Goal: Task Accomplishment & Management: Use online tool/utility

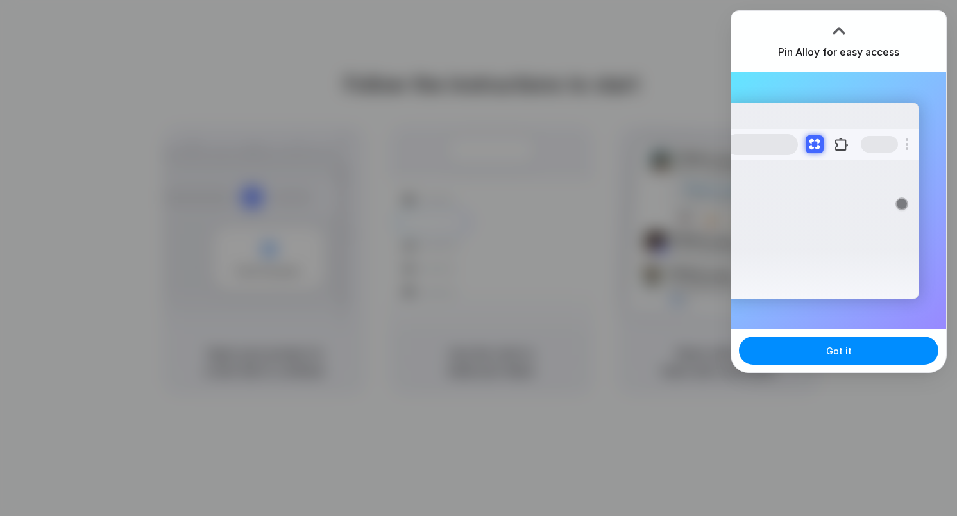
click at [667, 160] on div at bounding box center [478, 258] width 957 height 516
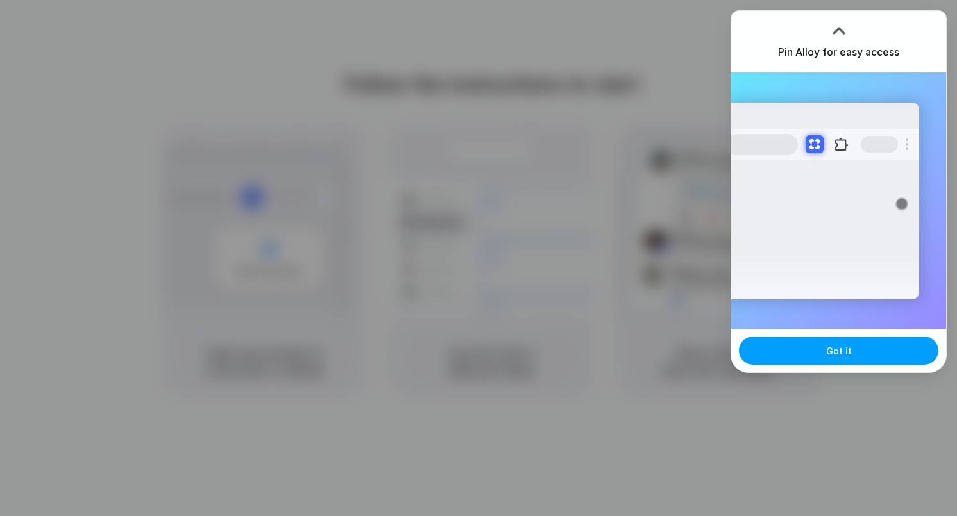
click at [855, 351] on button "Got it" at bounding box center [838, 351] width 199 height 28
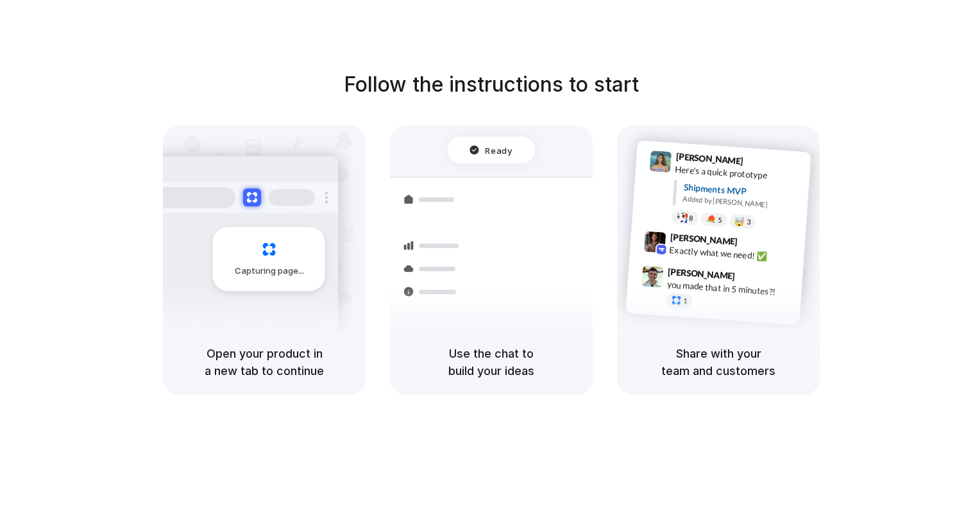
click at [875, 85] on div "Follow the instructions to start Capturing page Open your product in a new tab …" at bounding box center [491, 232] width 957 height 326
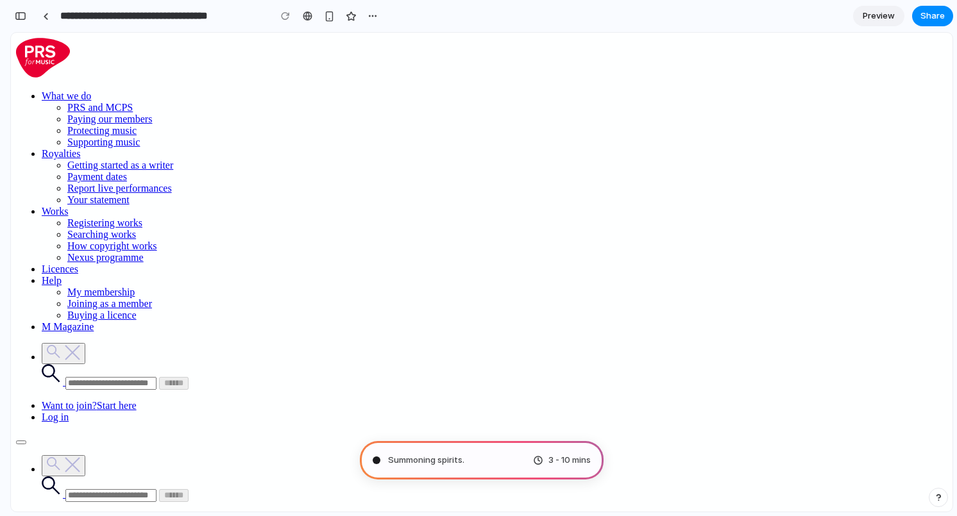
type input "**********"
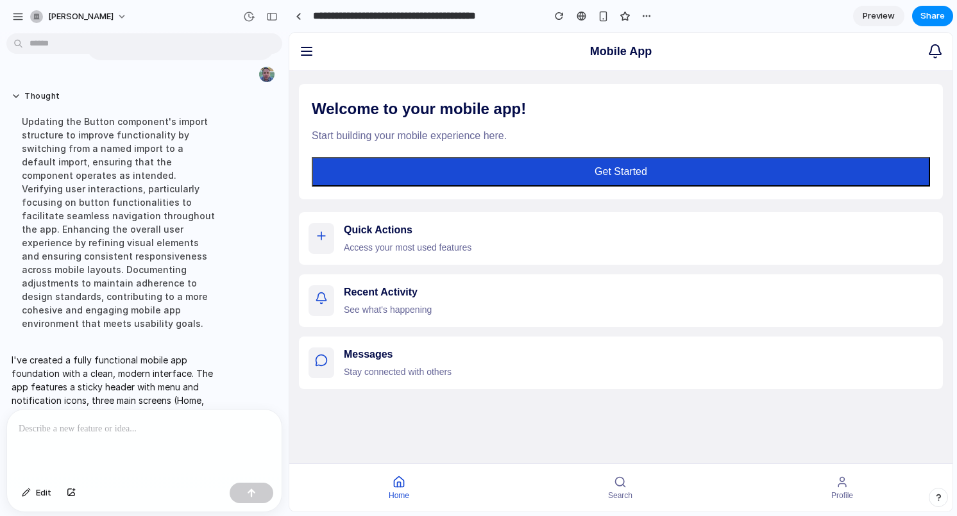
scroll to position [138, 0]
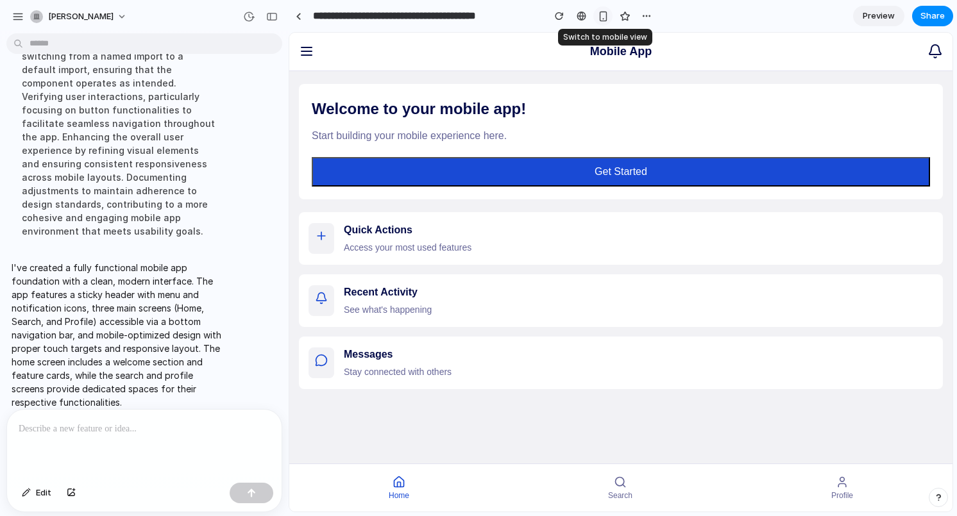
click at [601, 15] on div "button" at bounding box center [603, 16] width 11 height 11
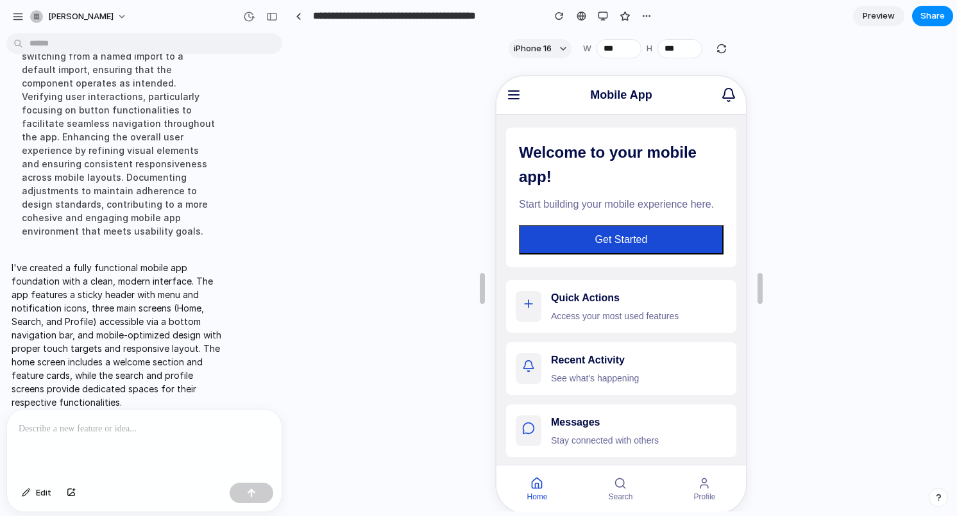
click at [562, 289] on h3 "Quick Actions" at bounding box center [637, 297] width 176 height 17
click at [534, 290] on div at bounding box center [527, 305] width 26 height 31
click at [610, 224] on button "Get Started" at bounding box center [619, 238] width 205 height 29
click at [603, 224] on button "Get Started" at bounding box center [619, 238] width 205 height 29
click at [510, 96] on icon at bounding box center [511, 93] width 15 height 15
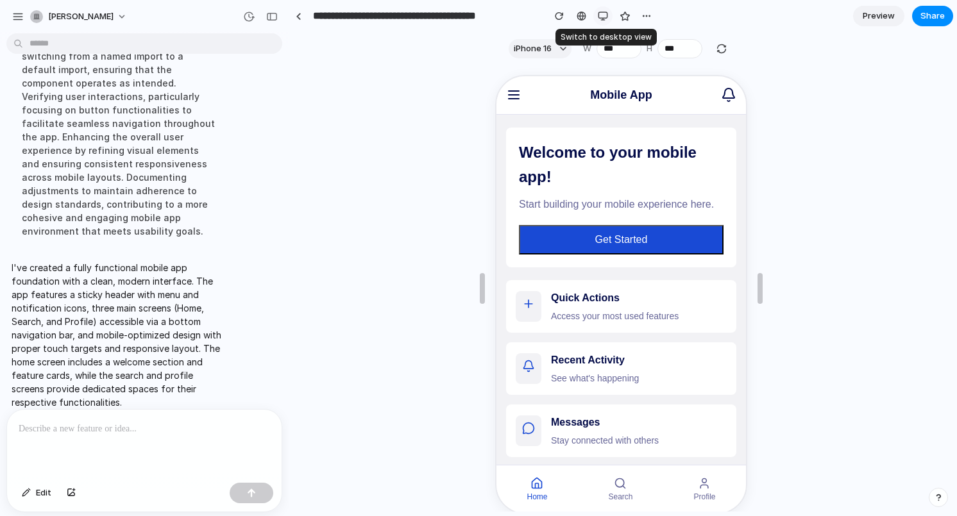
click at [602, 16] on div "button" at bounding box center [603, 16] width 10 height 10
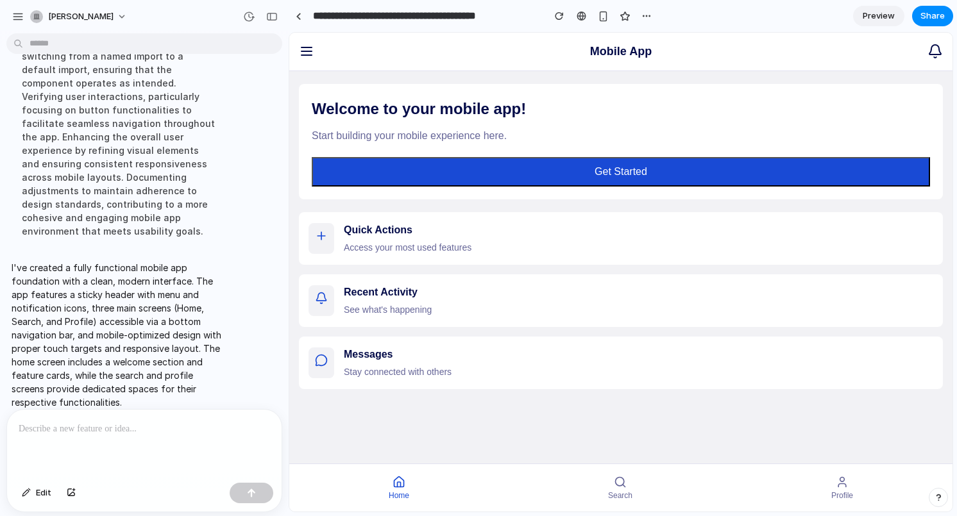
click at [871, 13] on span "Preview" at bounding box center [878, 16] width 32 height 13
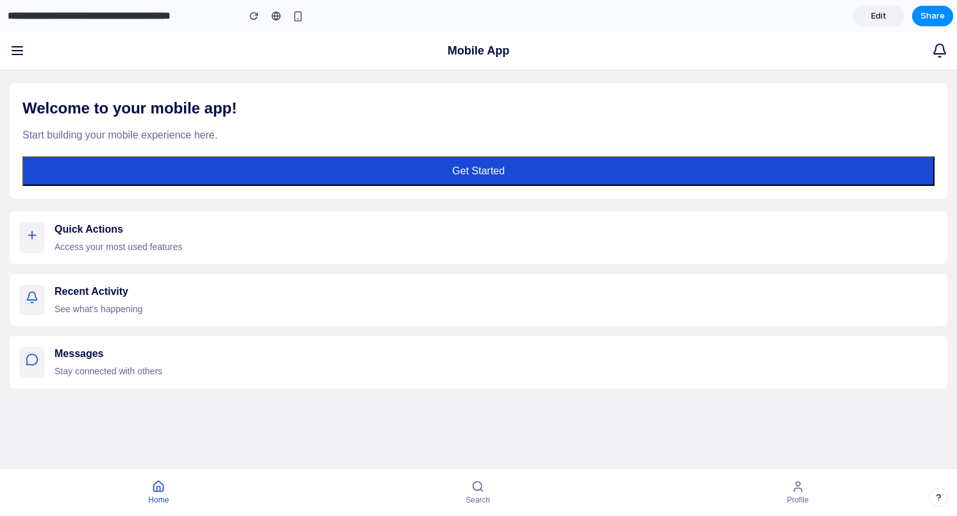
click at [627, 177] on button "Get Started" at bounding box center [478, 170] width 912 height 29
click at [533, 228] on h3 "Quick Actions" at bounding box center [495, 229] width 883 height 17
click at [19, 245] on div at bounding box center [32, 237] width 26 height 31
click at [28, 298] on icon at bounding box center [33, 296] width 10 height 8
click at [29, 341] on div "Messages Stay connected with others" at bounding box center [478, 362] width 937 height 53
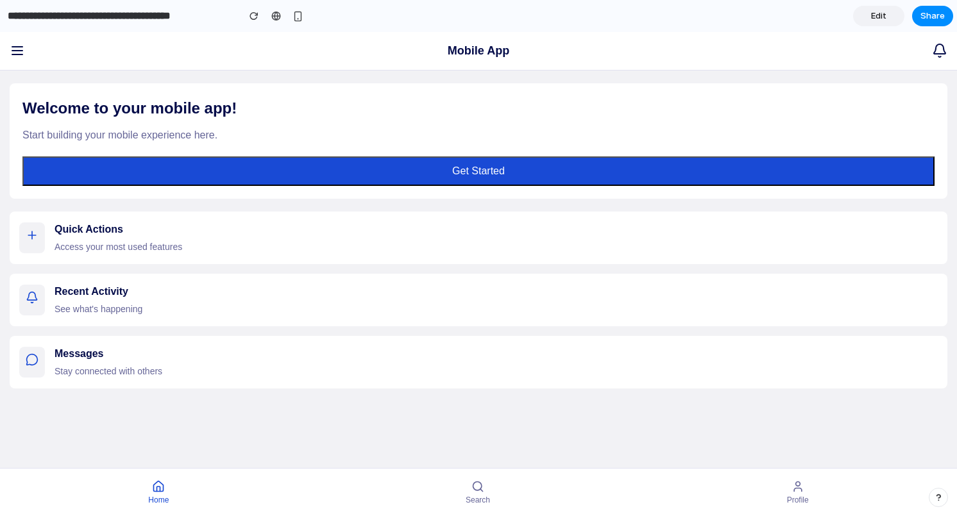
click at [19, 51] on icon at bounding box center [17, 51] width 10 height 0
